Goal: Transaction & Acquisition: Purchase product/service

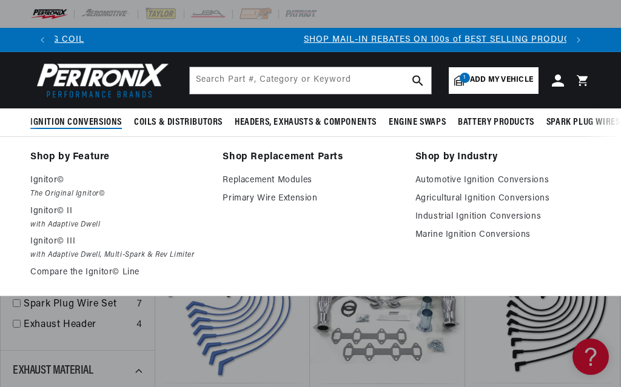
scroll to position [0, 512]
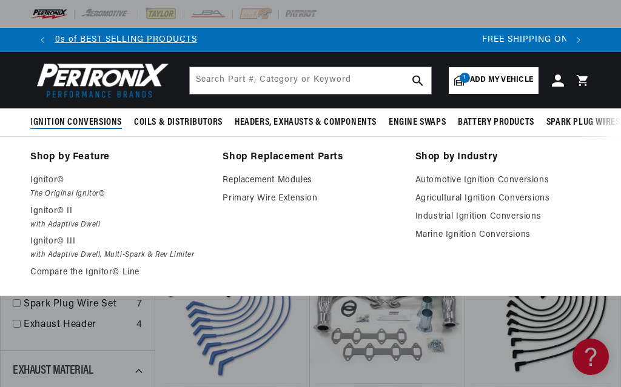
click at [87, 157] on link "Shop by Feature" at bounding box center [117, 157] width 175 height 17
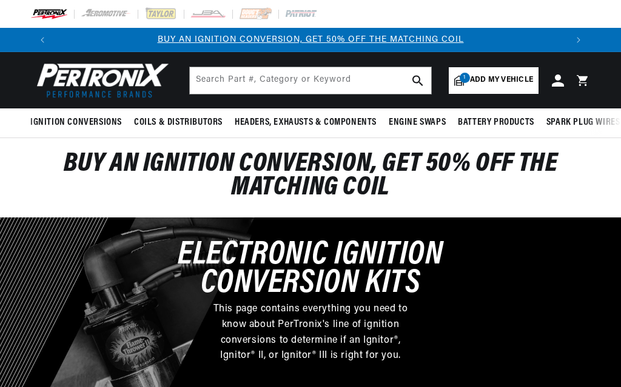
select select "1970"
select select "Ford"
select select "F-250"
select select "390cid-6.4L"
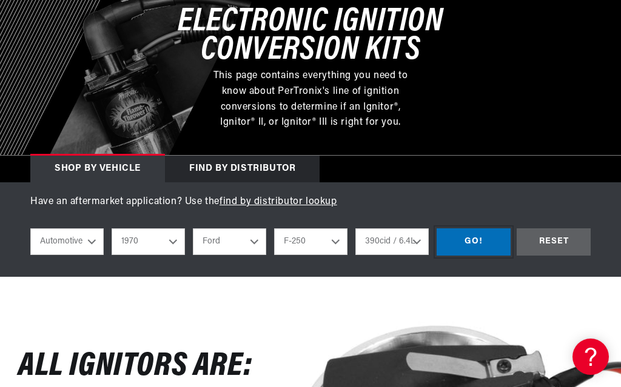
click at [483, 240] on div "GO!" at bounding box center [473, 241] width 74 height 27
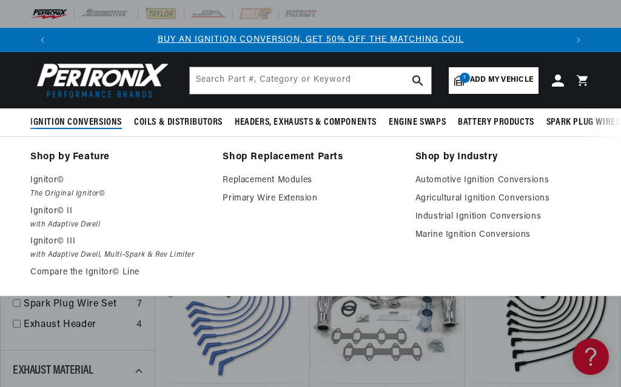
click at [54, 181] on p "Ignitor©" at bounding box center [117, 180] width 175 height 15
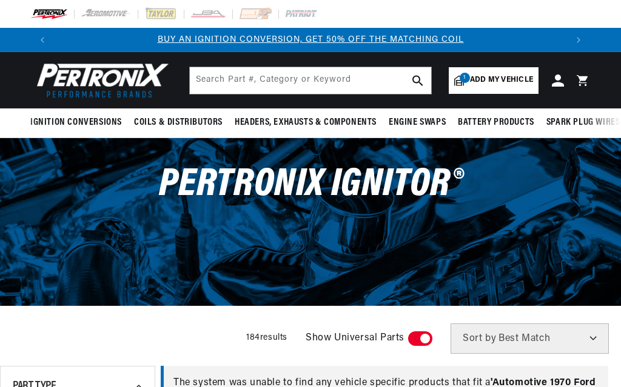
scroll to position [161, 0]
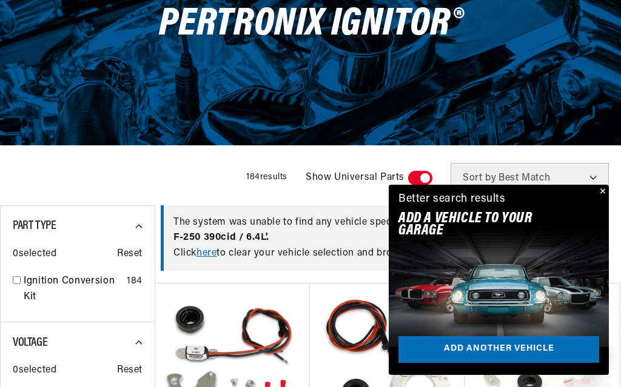
checkbox input "true"
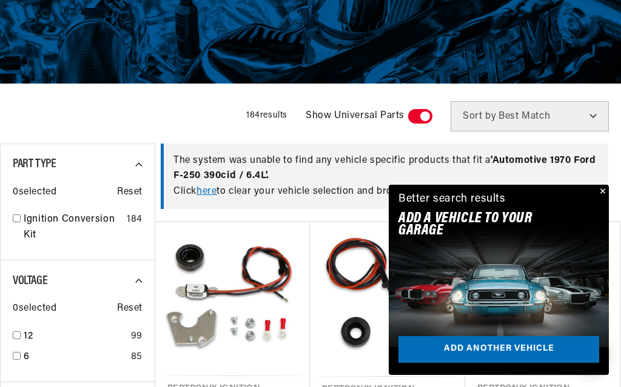
scroll to position [0, 512]
click at [598, 199] on button "Close" at bounding box center [601, 192] width 15 height 15
click at [599, 199] on button "Close" at bounding box center [601, 192] width 15 height 15
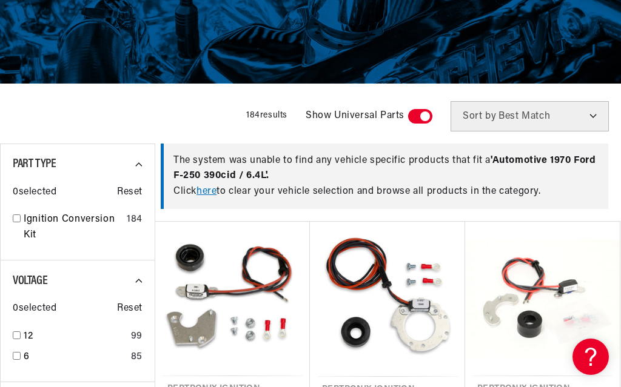
scroll to position [0, 0]
